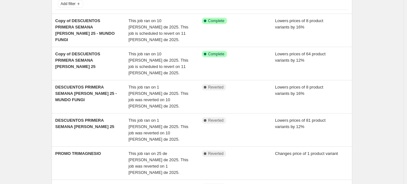
scroll to position [44, 0]
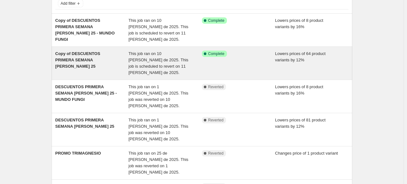
click at [84, 51] on span "Copy of DESCUENTOS PRIMERA SEMANA DE AGOSTO 25" at bounding box center [77, 59] width 45 height 17
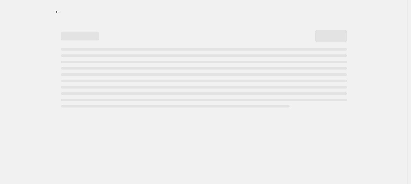
select select "percentage"
select select "no_change"
select select "collection"
select select "not_equal"
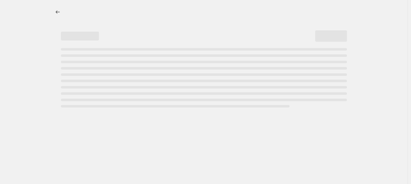
select select "not_equal"
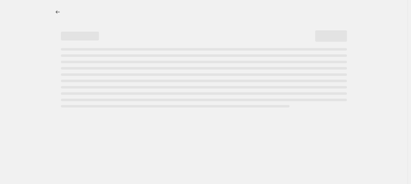
select select "not_equal"
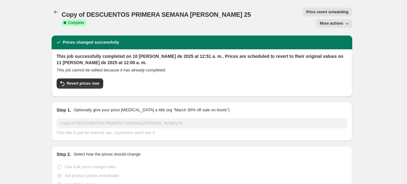
click at [341, 21] on span "More actions" at bounding box center [331, 23] width 23 height 5
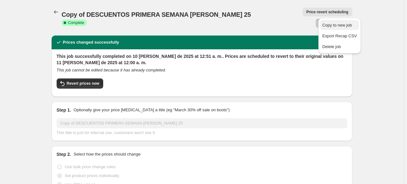
click at [340, 29] on button "Copy to new job" at bounding box center [340, 25] width 38 height 10
select select "percentage"
select select "no_change"
select select "collection"
select select "not_equal"
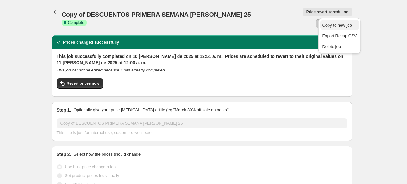
select select "not_equal"
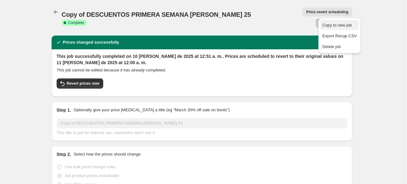
select select "not_equal"
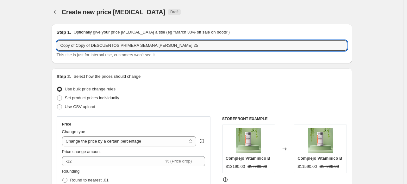
drag, startPoint x: 86, startPoint y: 48, endPoint x: -11, endPoint y: 46, distance: 97.9
click at [0, 46] on html "Home Settings Plans Skip to content Create new price change job. This page is r…" at bounding box center [203, 92] width 407 height 184
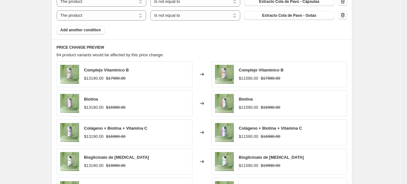
scroll to position [553, 0]
type input "Alargue último día DESCUENTOS PRIMERA SEMANA DE AGOSTO 25"
drag, startPoint x: 49, startPoint y: 106, endPoint x: 37, endPoint y: 128, distance: 24.7
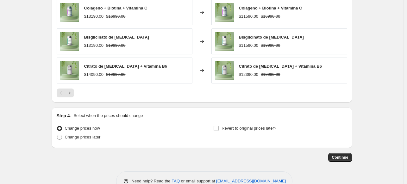
scroll to position [682, 0]
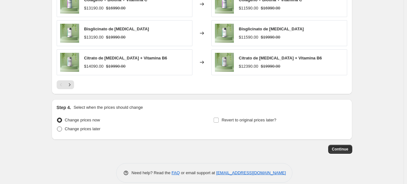
click at [73, 127] on span "Change prices later" at bounding box center [83, 129] width 36 height 5
click at [57, 127] on input "Change prices later" at bounding box center [57, 127] width 0 height 0
radio input "true"
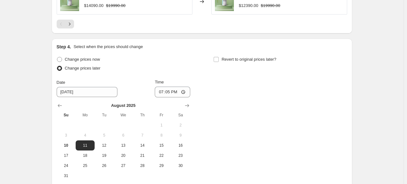
scroll to position [743, 0]
click at [85, 143] on span "11" at bounding box center [85, 145] width 14 height 5
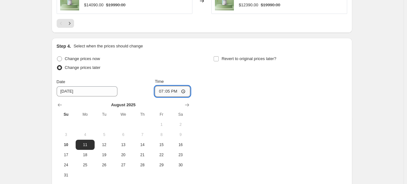
click at [174, 86] on input "19:05" at bounding box center [172, 91] width 35 height 11
click at [172, 86] on input "19:05" at bounding box center [172, 91] width 35 height 11
click at [170, 86] on input "03:05" at bounding box center [172, 91] width 35 height 11
type input "08:00"
click at [213, 101] on div "Change prices now Change prices later Date 8/11/2025 Time 08:00 August 2025 Su …" at bounding box center [202, 117] width 291 height 126
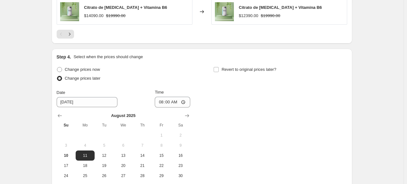
scroll to position [732, 0]
click at [222, 65] on label "Revert to original prices later?" at bounding box center [245, 69] width 63 height 9
click at [219, 67] on input "Revert to original prices later?" at bounding box center [216, 69] width 5 height 5
checkbox input "true"
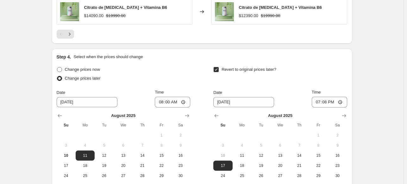
click at [77, 67] on span "Change prices now" at bounding box center [82, 69] width 35 height 5
click at [57, 67] on input "Change prices now" at bounding box center [57, 67] width 0 height 0
radio input "true"
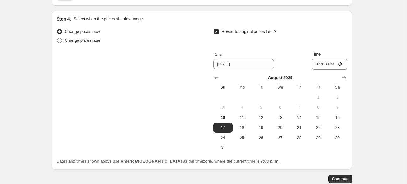
scroll to position [771, 0]
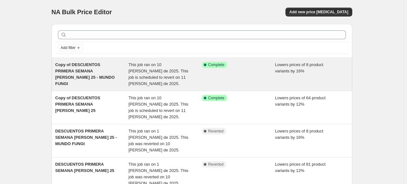
click at [86, 63] on span "Copy of DESCUENTOS PRIMERA SEMANA DE AGOSTO 25 - MUNDO FUNGI" at bounding box center [85, 74] width 60 height 24
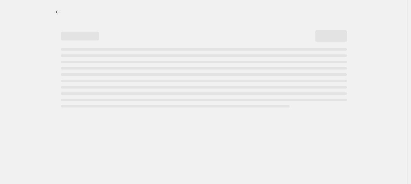
select select "percentage"
select select "no_change"
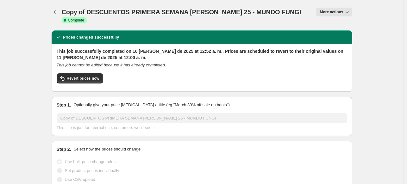
click at [323, 13] on span "More actions" at bounding box center [331, 12] width 23 height 5
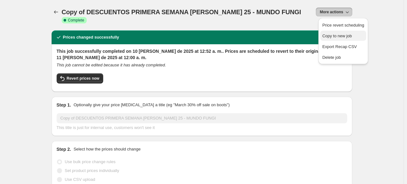
click at [339, 36] on span "Copy to new job" at bounding box center [337, 36] width 29 height 5
select select "percentage"
select select "no_change"
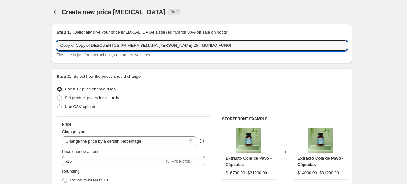
drag, startPoint x: 90, startPoint y: 45, endPoint x: -43, endPoint y: 52, distance: 133.5
click at [0, 52] on html "Home Settings Plans Skip to content Create new price change job. This page is r…" at bounding box center [203, 92] width 407 height 184
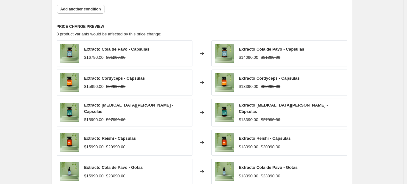
scroll to position [654, 0]
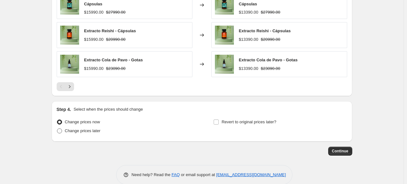
type input "Alargue ultimo día DESCUENTOS PRIMERA SEMANA DE AGOSTO 25 - MUNDO FUNGI"
click at [99, 129] on span "Change prices later" at bounding box center [83, 131] width 36 height 5
click at [57, 129] on input "Change prices later" at bounding box center [57, 129] width 0 height 0
radio input "true"
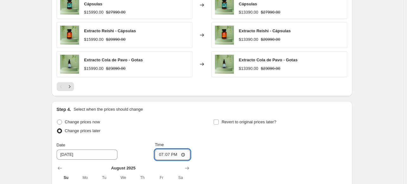
click at [172, 150] on input "19:07" at bounding box center [172, 155] width 35 height 11
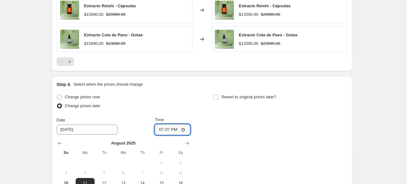
scroll to position [679, 0]
click at [85, 181] on span "11" at bounding box center [85, 183] width 14 height 5
click at [171, 124] on input "19:07" at bounding box center [172, 129] width 35 height 11
type input "08:00"
click at [174, 102] on div "Change prices now Change prices later Date 8/11/2025 Time 08:00 August 2025 Su …" at bounding box center [124, 156] width 134 height 126
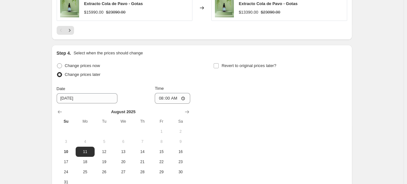
scroll to position [710, 0]
click at [222, 62] on label "Revert to original prices later?" at bounding box center [245, 66] width 63 height 9
click at [219, 64] on input "Revert to original prices later?" at bounding box center [216, 66] width 5 height 5
checkbox input "true"
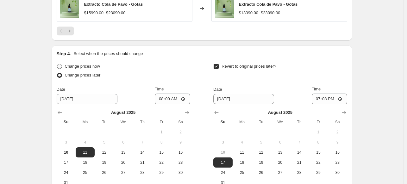
click at [91, 64] on span "Change prices now" at bounding box center [82, 66] width 35 height 5
click at [57, 64] on input "Change prices now" at bounding box center [57, 64] width 0 height 0
radio input "true"
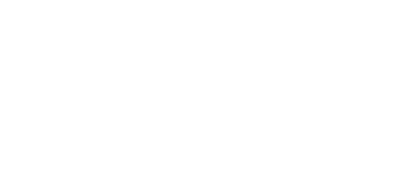
select select "percentage"
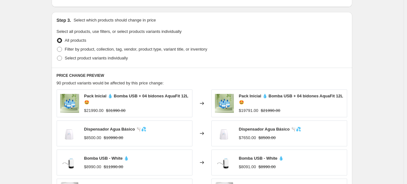
scroll to position [285, 0]
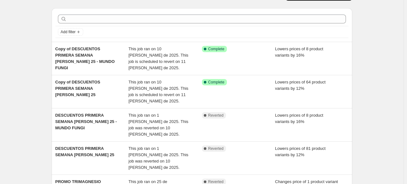
scroll to position [17, 0]
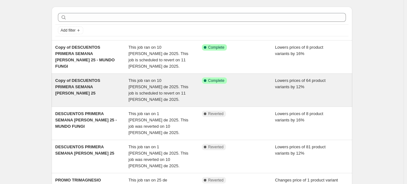
click at [79, 78] on span "Copy of DESCUENTOS PRIMERA SEMANA [PERSON_NAME] 25" at bounding box center [77, 86] width 45 height 17
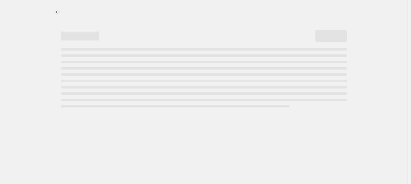
select select "percentage"
select select "no_change"
select select "collection"
select select "not_equal"
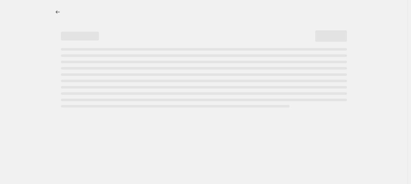
select select "not_equal"
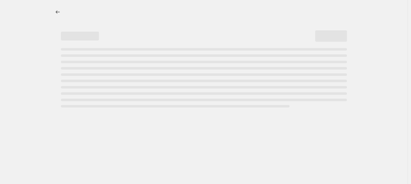
select select "not_equal"
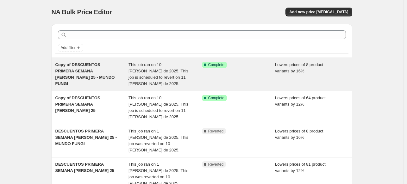
click at [86, 74] on div "Copy of DESCUENTOS PRIMERA SEMANA [PERSON_NAME] 25 - MUNDO FUNGI" at bounding box center [92, 74] width 74 height 25
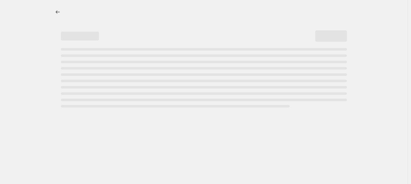
select select "percentage"
select select "no_change"
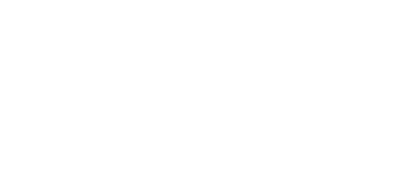
select select "percentage"
select select "no_change"
select select "collection"
select select "not_equal"
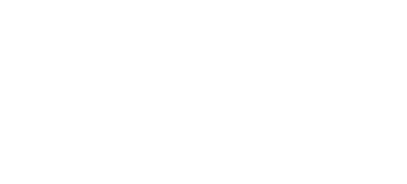
select select "not_equal"
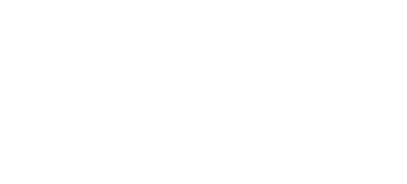
select select "not_equal"
